Goal: Task Accomplishment & Management: Use online tool/utility

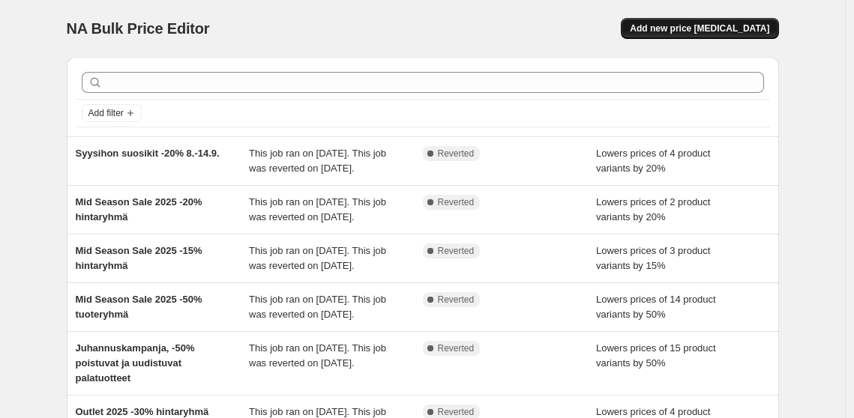
click at [682, 32] on span "Add new price [MEDICAL_DATA]" at bounding box center [699, 28] width 139 height 12
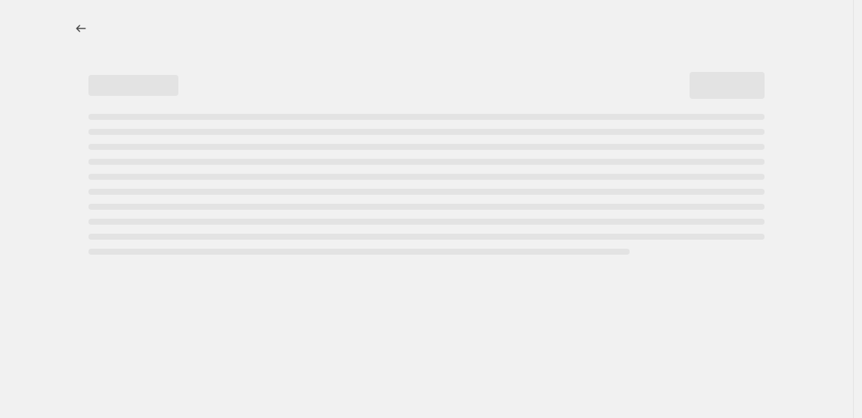
select select "percentage"
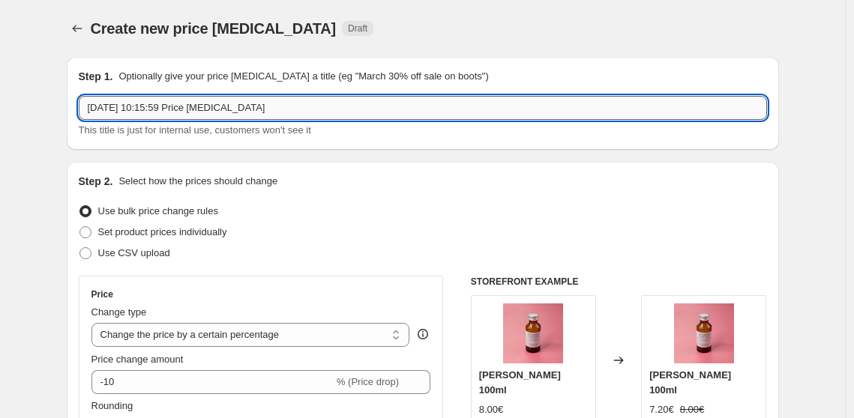
click at [265, 105] on input "[DATE] 10:15:59 Price [MEDICAL_DATA]" at bounding box center [423, 108] width 688 height 24
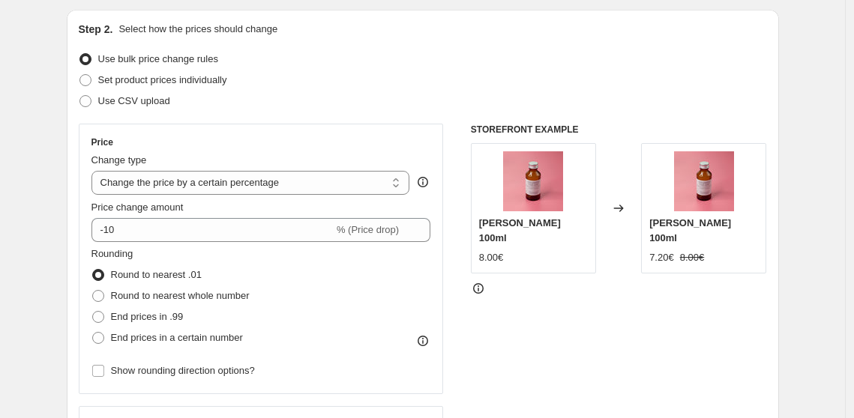
scroll to position [173, 0]
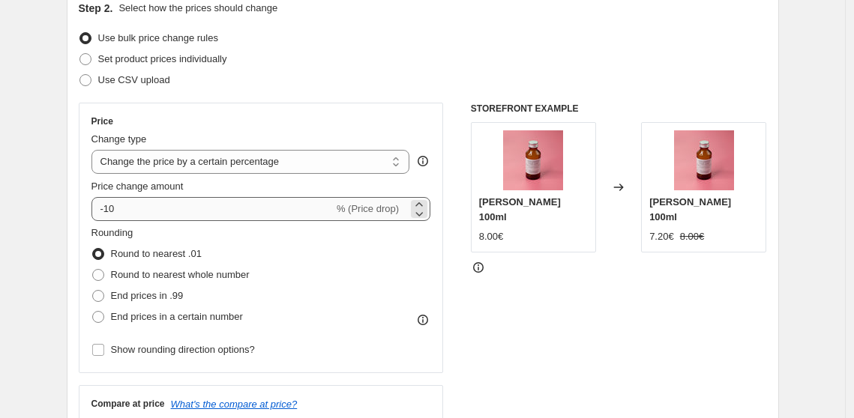
type input "Bilberry Centella -30% Flash Sale 24h"
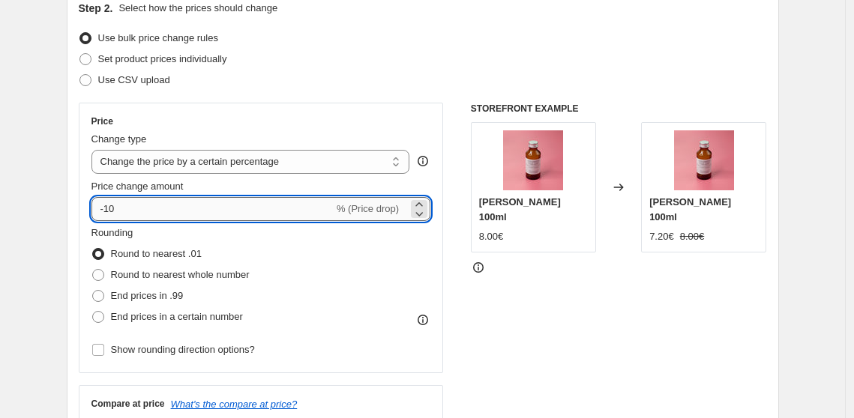
click at [178, 213] on input "-10" at bounding box center [212, 209] width 242 height 24
click at [112, 209] on input "-10" at bounding box center [212, 209] width 242 height 24
type input "-30"
click at [316, 85] on div "Use CSV upload" at bounding box center [423, 80] width 688 height 21
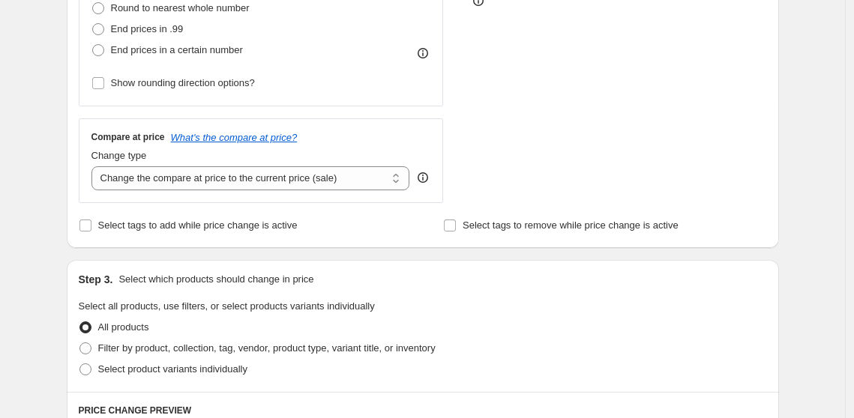
scroll to position [467, 0]
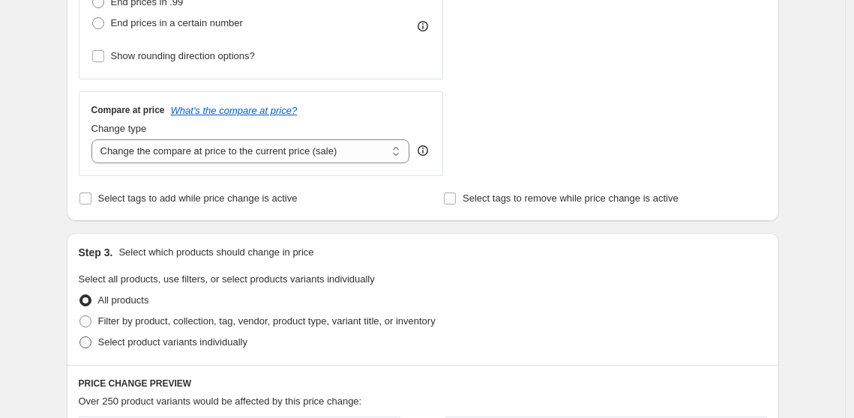
click at [138, 343] on span "Select product variants individually" at bounding box center [172, 342] width 149 height 11
click at [80, 337] on input "Select product variants individually" at bounding box center [79, 337] width 1 height 1
radio input "true"
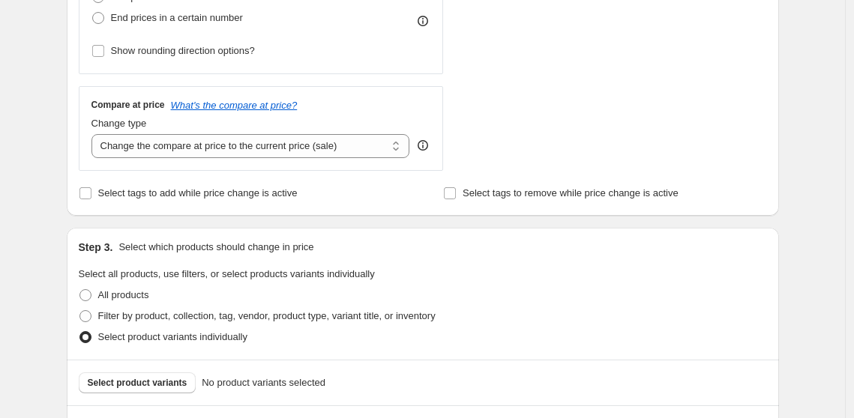
scroll to position [549, 0]
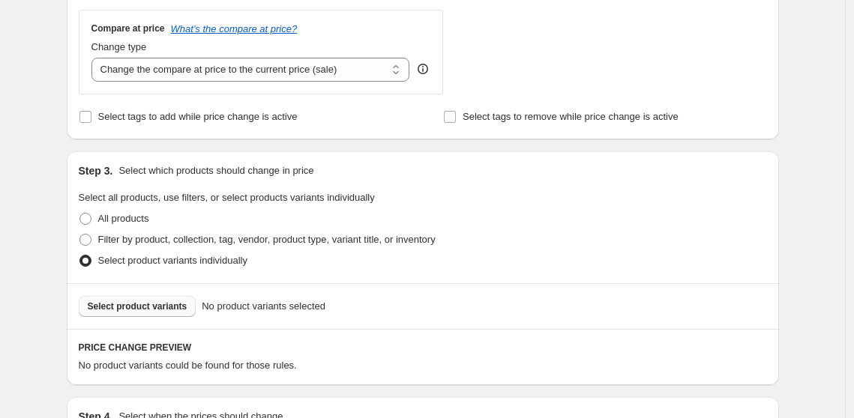
click at [177, 311] on span "Select product variants" at bounding box center [138, 307] width 100 height 12
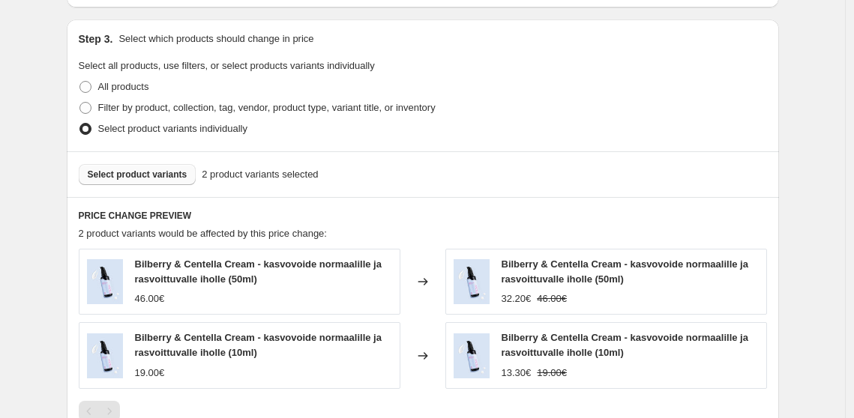
scroll to position [679, 0]
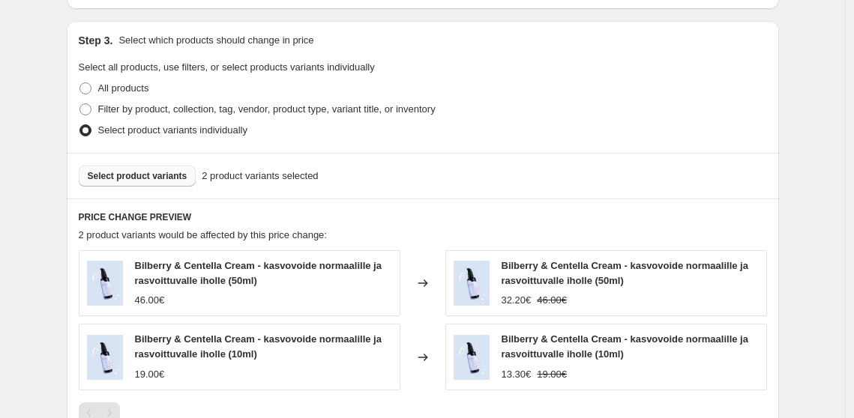
click at [166, 171] on span "Select product variants" at bounding box center [138, 176] width 100 height 12
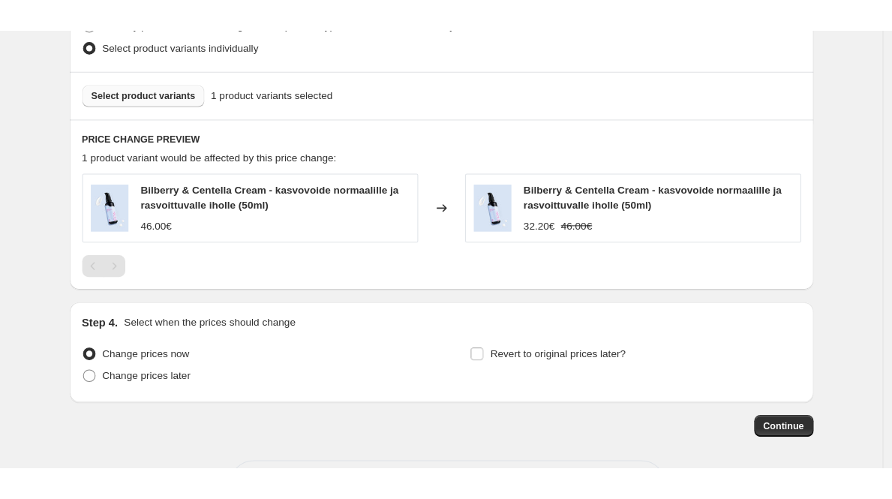
scroll to position [855, 0]
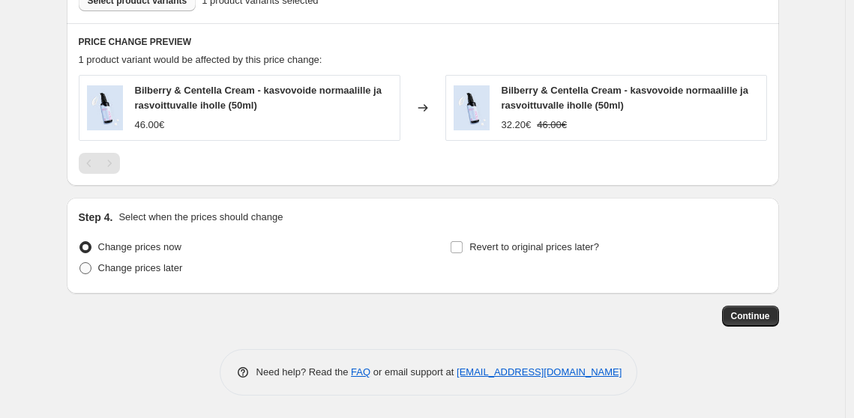
click at [170, 272] on span "Change prices later" at bounding box center [140, 267] width 85 height 11
click at [80, 263] on input "Change prices later" at bounding box center [79, 262] width 1 height 1
radio input "true"
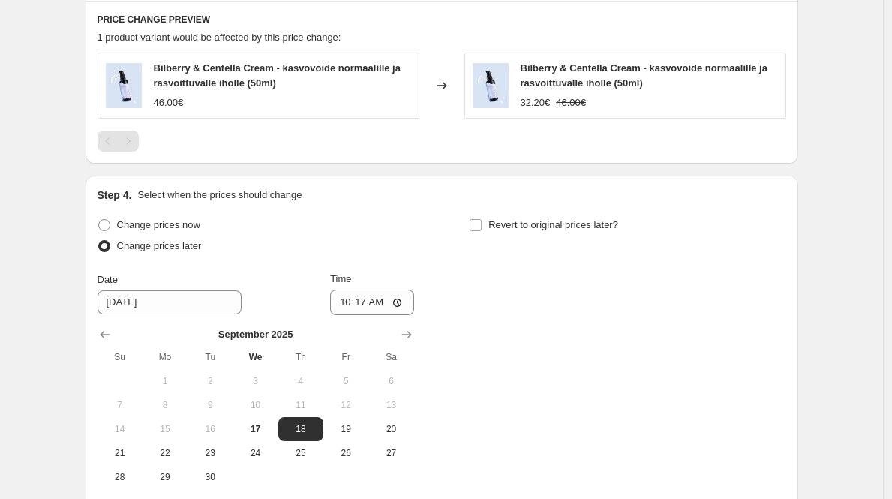
scroll to position [1031, 0]
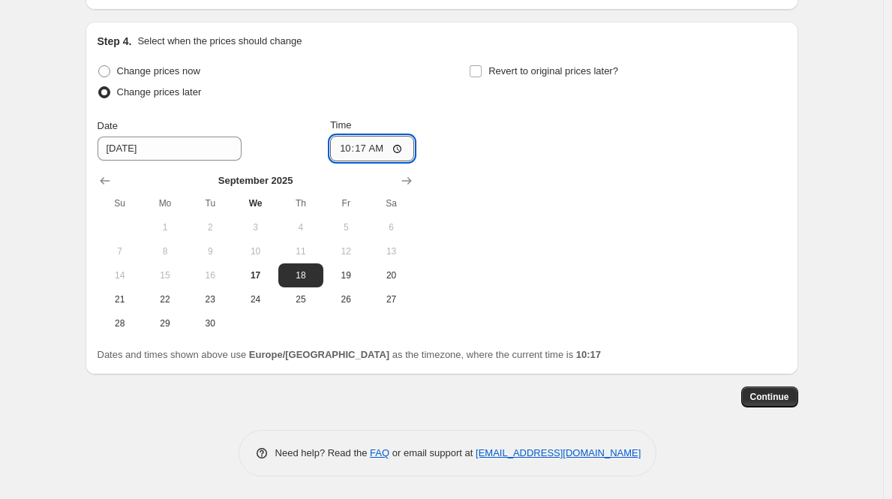
click at [388, 148] on input "10:17" at bounding box center [372, 148] width 84 height 25
click at [400, 146] on input "10:17" at bounding box center [372, 148] width 84 height 25
type input "08:45"
click at [542, 166] on div "Change prices now Change prices later Date [DATE] Time 08:45 [DATE] Su Mo Tu We…" at bounding box center [441, 198] width 688 height 274
click at [478, 71] on input "Revert to original prices later?" at bounding box center [475, 71] width 12 height 12
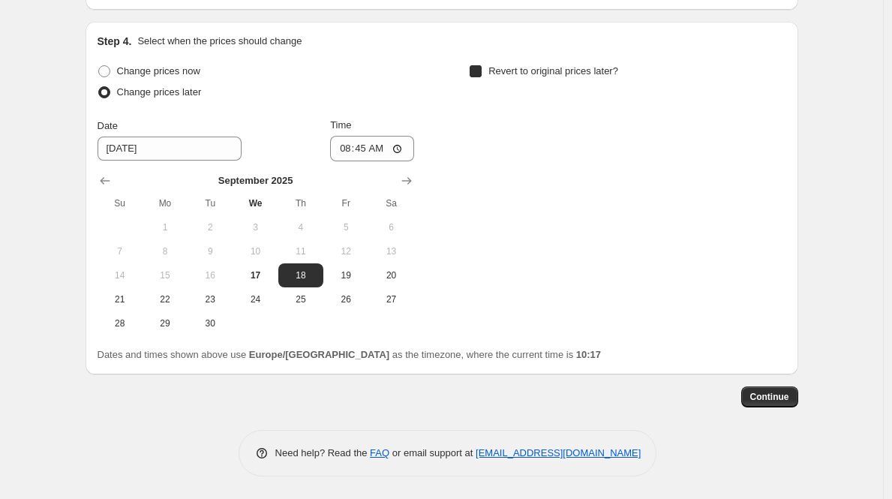
checkbox input "true"
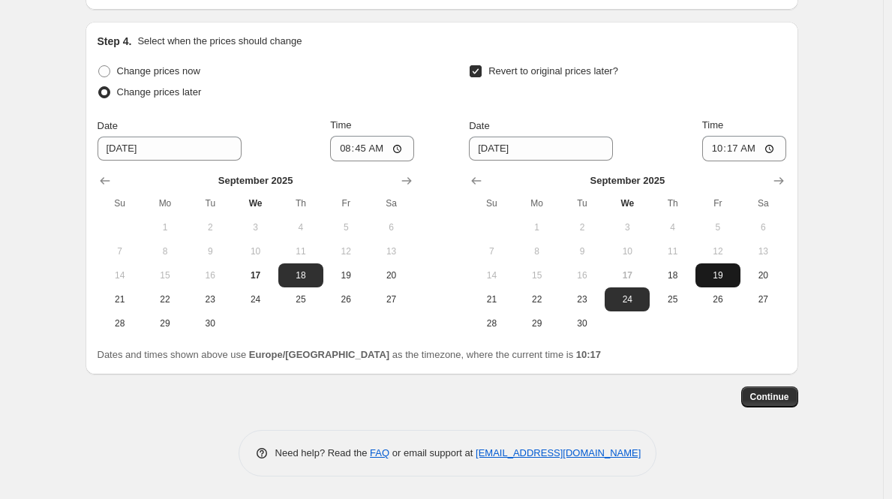
click at [733, 279] on span "19" at bounding box center [717, 275] width 33 height 12
type input "[DATE]"
click at [744, 147] on input "10:17" at bounding box center [744, 148] width 84 height 25
type input "09:15"
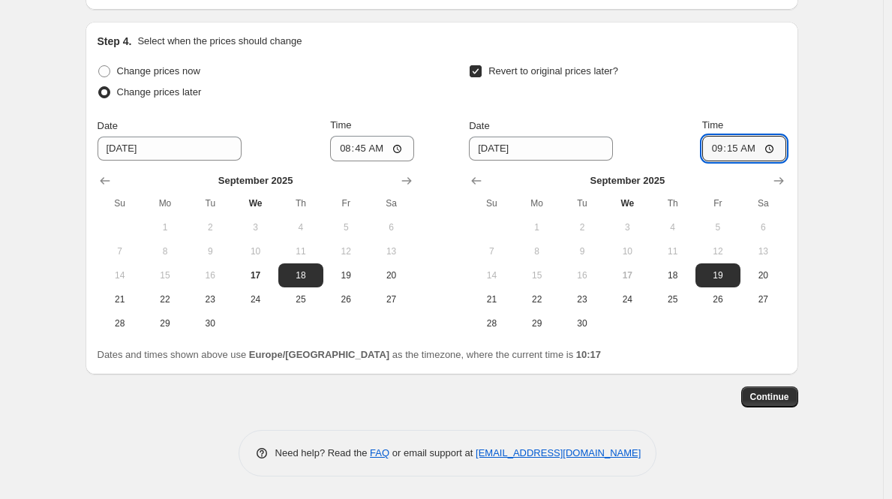
click at [702, 31] on div "Step 4. Select when the prices should change Change prices now Change prices la…" at bounding box center [441, 198] width 712 height 352
click at [781, 396] on span "Continue" at bounding box center [769, 397] width 39 height 12
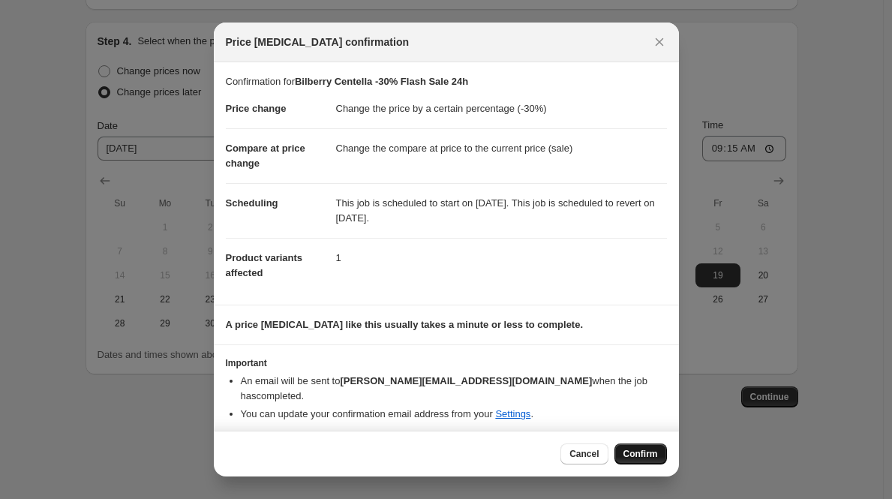
click at [652, 418] on span "Confirm" at bounding box center [640, 454] width 34 height 12
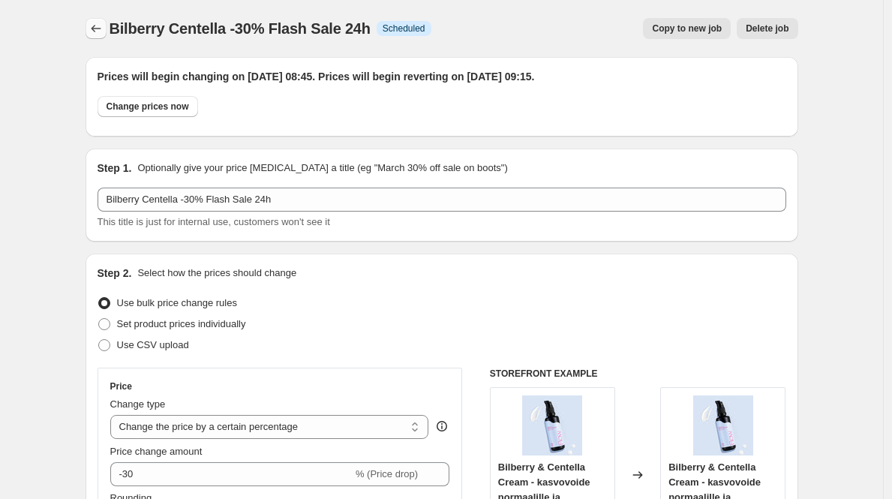
click at [100, 26] on icon "Price change jobs" at bounding box center [95, 28] width 15 height 15
